Goal: Complete application form: Complete application form

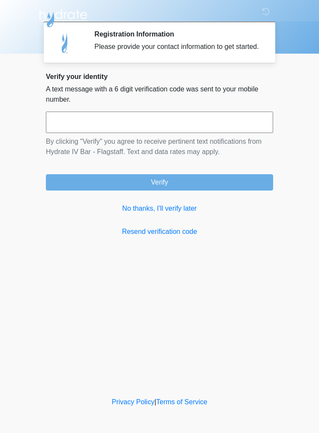
click at [169, 214] on link "No thanks, I'll verify later" at bounding box center [159, 208] width 227 height 10
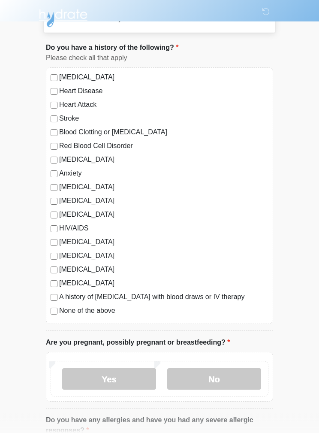
click at [226, 379] on label "No" at bounding box center [214, 378] width 94 height 21
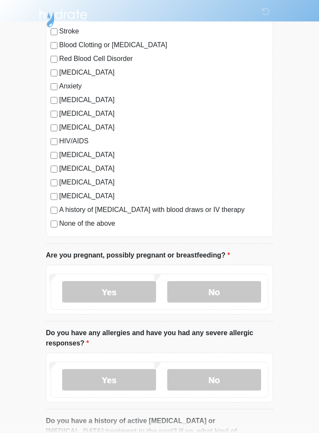
click at [220, 380] on label "No" at bounding box center [214, 379] width 94 height 21
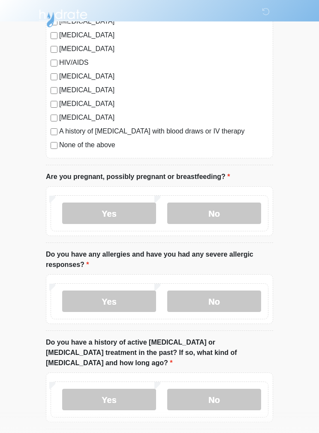
click at [223, 389] on label "No" at bounding box center [214, 399] width 94 height 21
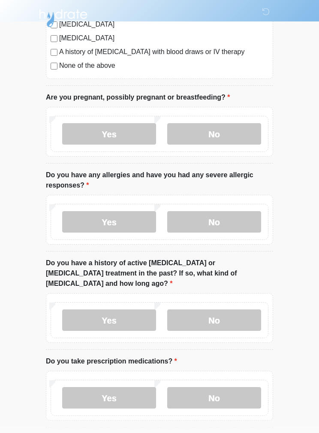
click at [231, 387] on label "No" at bounding box center [214, 397] width 94 height 21
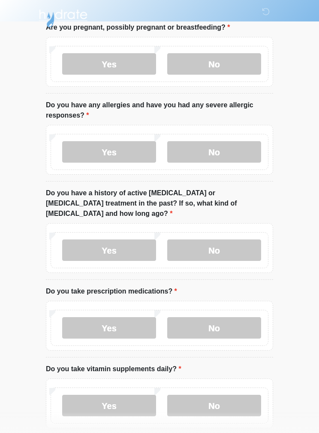
click at [227, 395] on label "No" at bounding box center [214, 405] width 94 height 21
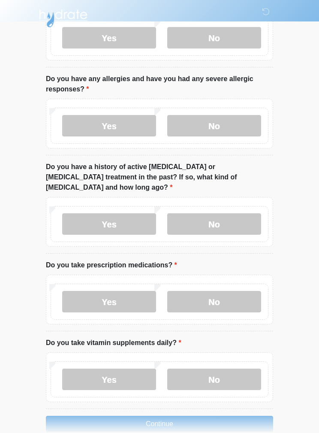
scroll to position [379, 0]
click at [109, 379] on label "Yes" at bounding box center [109, 379] width 94 height 21
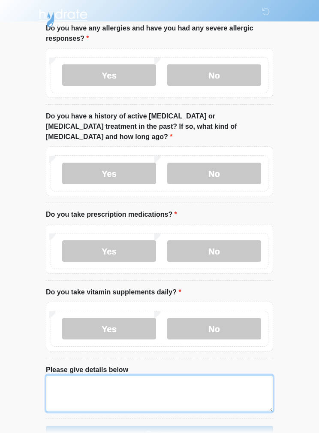
click at [202, 380] on textarea "Please give details below" at bounding box center [159, 393] width 227 height 37
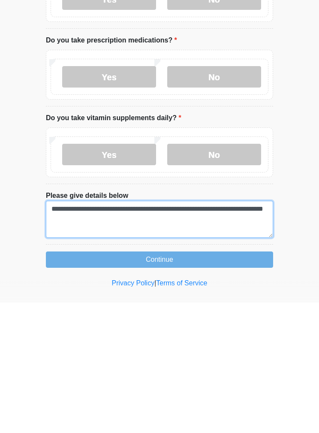
type textarea "**********"
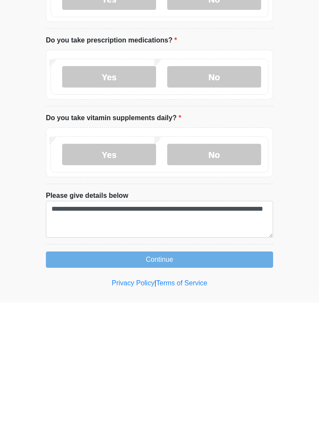
click at [102, 382] on button "Continue" at bounding box center [159, 390] width 227 height 16
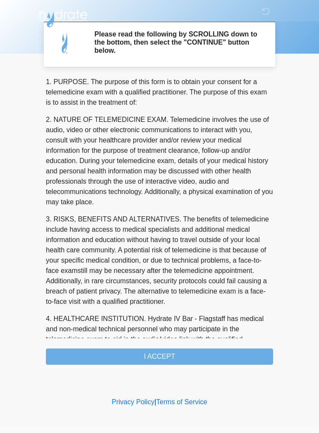
scroll to position [0, 0]
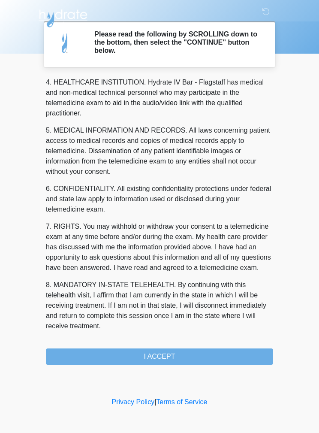
click at [194, 353] on button "I ACCEPT" at bounding box center [159, 356] width 227 height 16
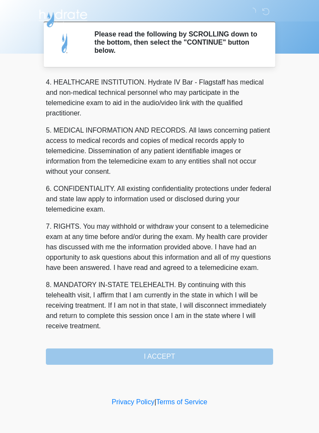
scroll to position [247, 0]
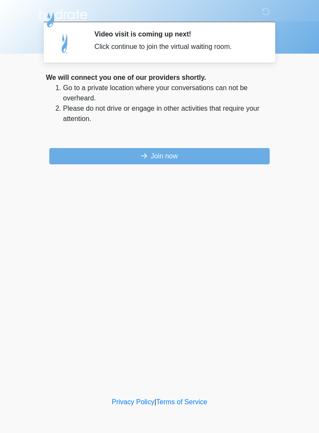
click at [98, 160] on button "Join now" at bounding box center [159, 156] width 220 height 16
